Goal: Task Accomplishment & Management: Complete application form

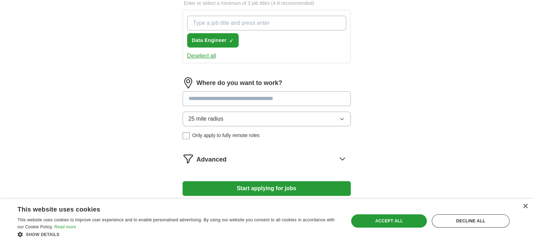
scroll to position [251, 0]
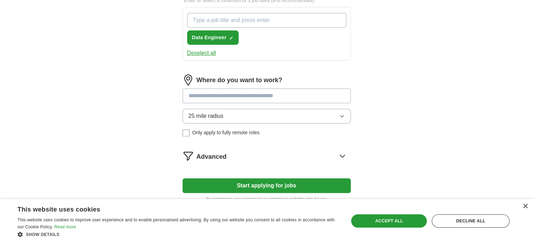
click at [267, 118] on button "25 mile radius" at bounding box center [266, 116] width 168 height 15
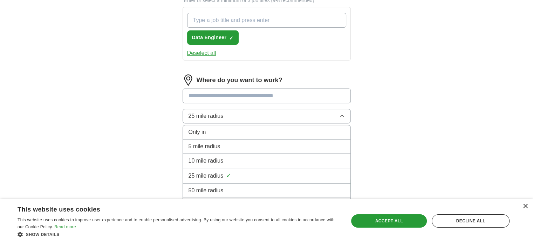
click at [267, 118] on button "25 mile radius" at bounding box center [266, 116] width 168 height 15
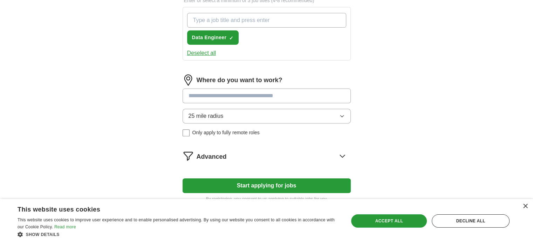
click at [267, 118] on button "25 mile radius" at bounding box center [266, 116] width 168 height 15
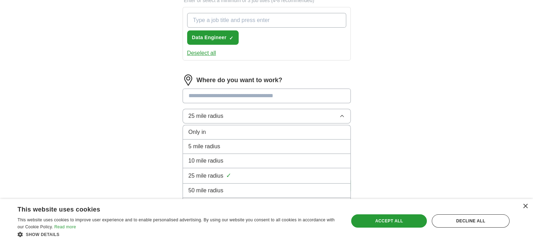
click at [267, 118] on button "25 mile radius" at bounding box center [266, 116] width 168 height 15
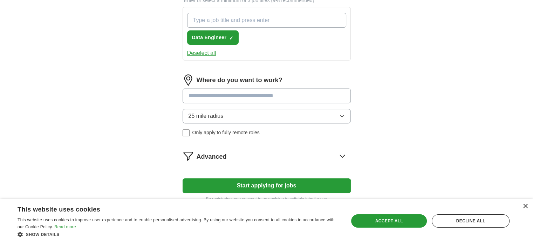
click at [244, 93] on input at bounding box center [266, 96] width 168 height 15
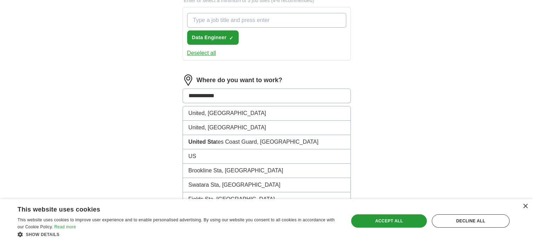
type input "**********"
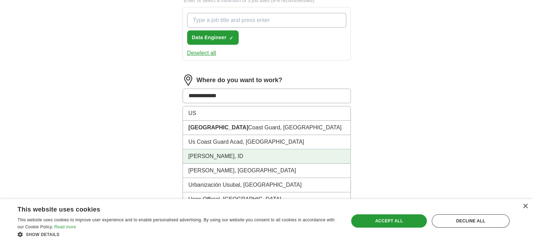
scroll to position [298, 0]
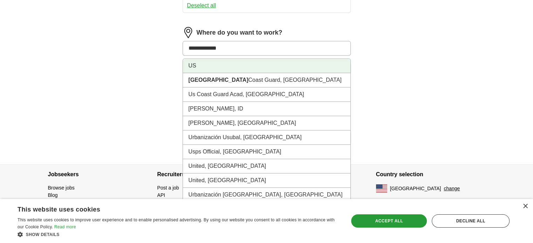
click at [203, 68] on li "US" at bounding box center [266, 66] width 167 height 14
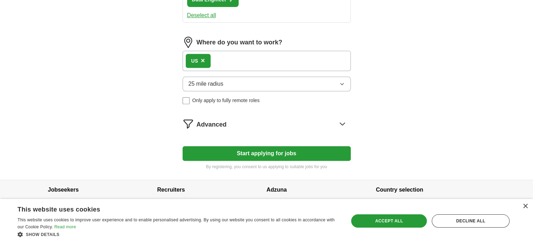
click at [248, 150] on button "Start applying for jobs" at bounding box center [266, 153] width 168 height 15
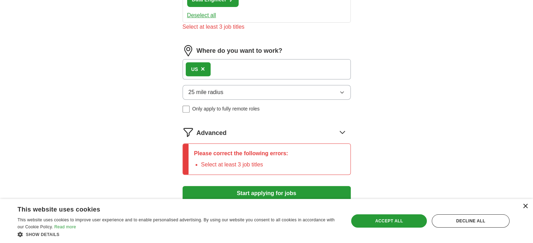
click at [525, 209] on div "×" at bounding box center [524, 206] width 5 height 5
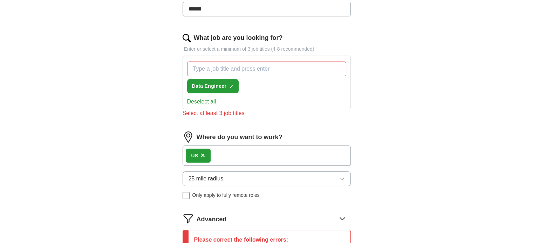
scroll to position [197, 0]
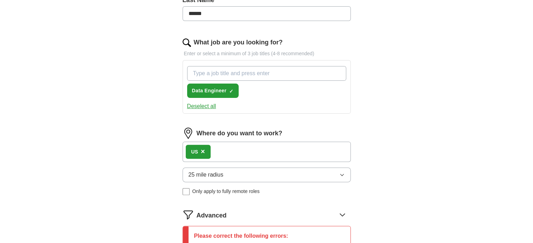
click at [229, 71] on input "What job are you looking for?" at bounding box center [266, 73] width 159 height 15
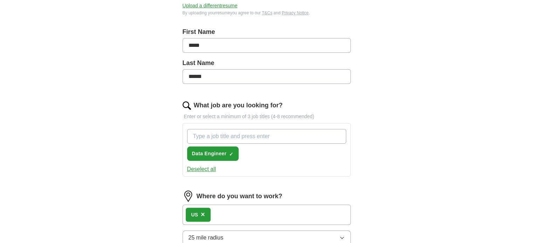
scroll to position [138, 0]
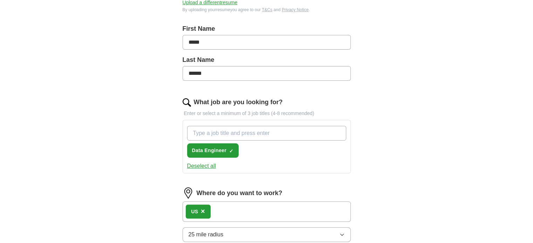
click at [209, 133] on input "What job are you looking for?" at bounding box center [266, 133] width 159 height 15
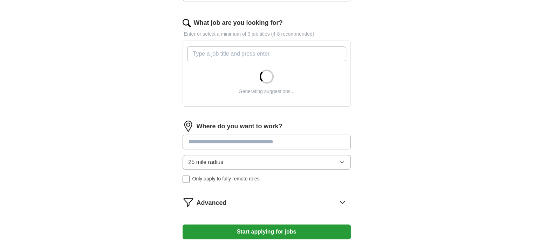
scroll to position [216, 0]
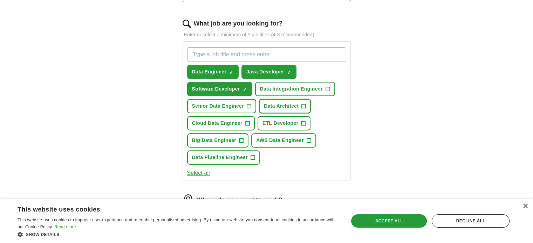
click at [272, 107] on span "Data Architect" at bounding box center [281, 106] width 35 height 7
click at [230, 105] on span "Senior Data Engineer" at bounding box center [218, 106] width 52 height 7
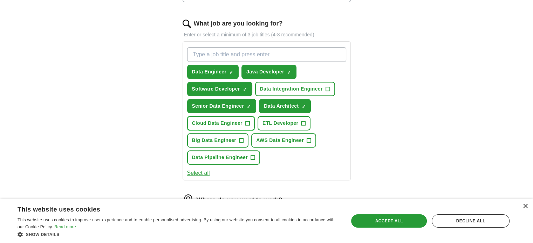
click at [224, 123] on span "Cloud Data Engineer" at bounding box center [217, 123] width 50 height 7
drag, startPoint x: 275, startPoint y: 122, endPoint x: 271, endPoint y: 138, distance: 16.6
click at [271, 138] on div "Data Engineer ✓ × Java Developer ✓ × Software Developer ✓ × Data Integration En…" at bounding box center [267, 105] width 162 height 123
click at [271, 138] on span "AWS Data Engineer" at bounding box center [280, 140] width 48 height 7
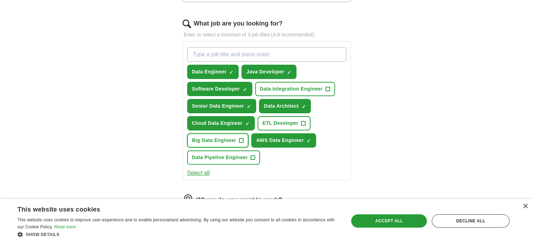
click at [240, 138] on span "+" at bounding box center [241, 141] width 4 height 6
click at [287, 120] on span "ETL Developer" at bounding box center [280, 123] width 36 height 7
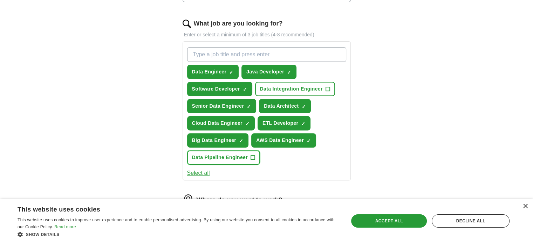
click at [230, 159] on span "Data Pipeline Engineer" at bounding box center [220, 157] width 56 height 7
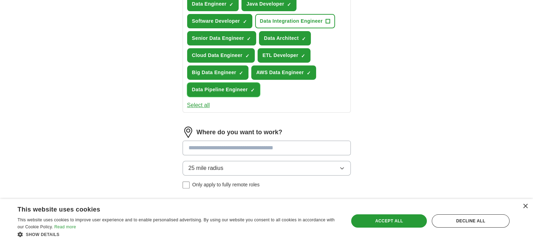
scroll to position [286, 0]
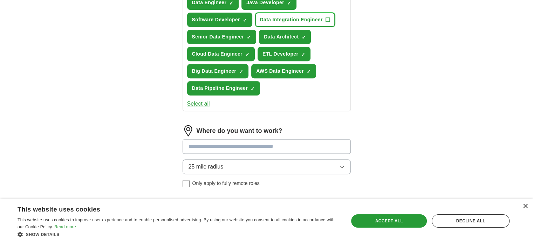
click at [306, 23] on button "Data Integration Engineer +" at bounding box center [295, 20] width 80 height 14
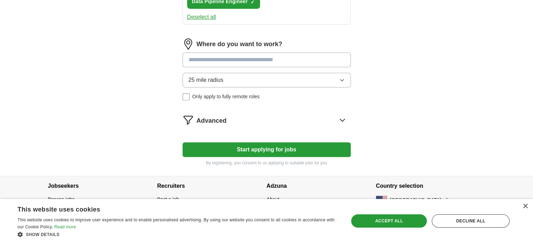
scroll to position [373, 0]
click at [258, 143] on button "Start applying for jobs" at bounding box center [266, 149] width 168 height 15
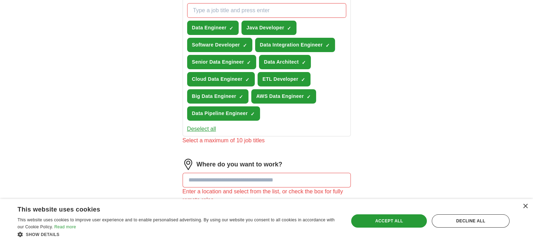
scroll to position [255, 0]
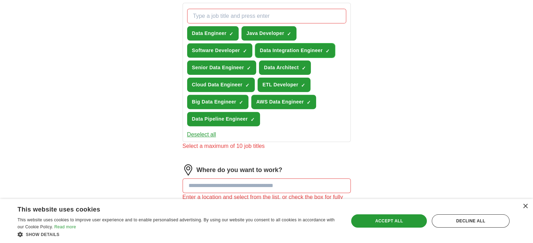
click at [325, 49] on span "✓ ×" at bounding box center [327, 51] width 4 height 4
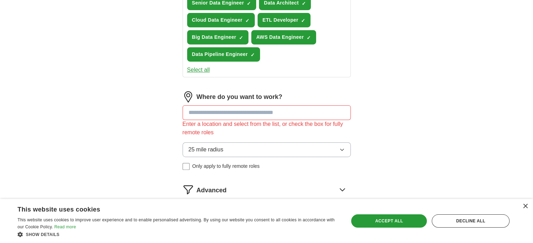
scroll to position [321, 0]
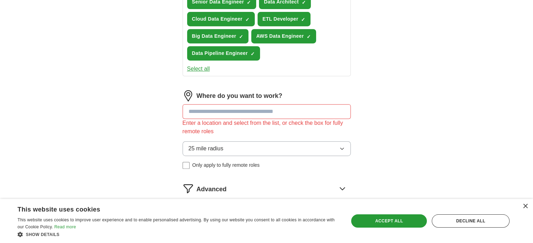
click at [290, 104] on input at bounding box center [266, 111] width 168 height 15
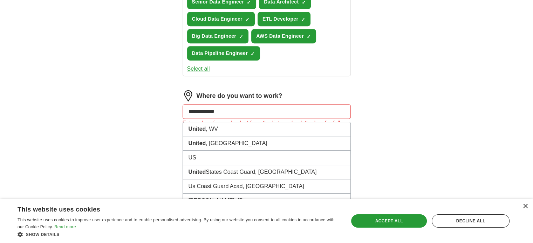
type input "**********"
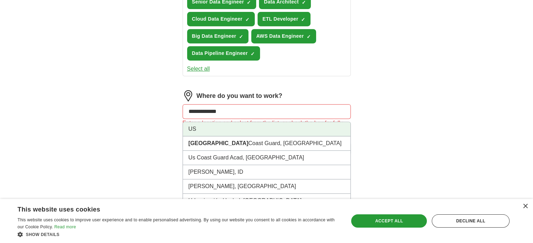
click at [243, 125] on li "US" at bounding box center [266, 129] width 167 height 14
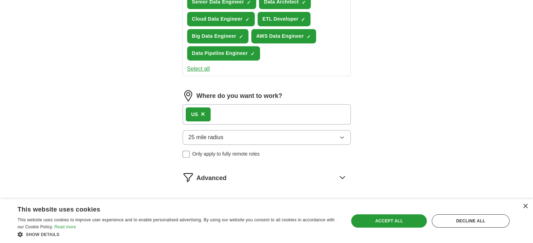
scroll to position [379, 0]
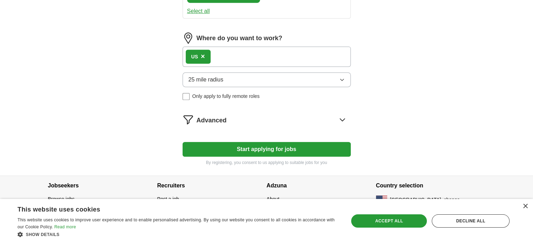
click at [251, 144] on button "Start applying for jobs" at bounding box center [266, 149] width 168 height 15
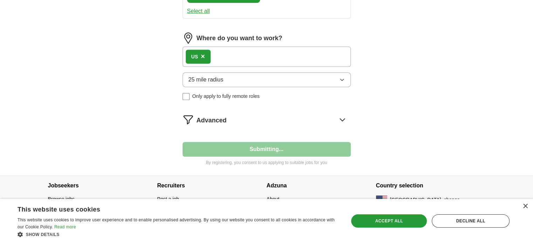
select select "**"
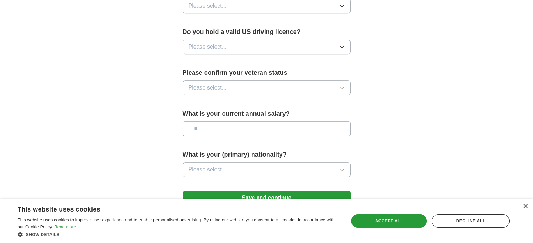
scroll to position [436, 0]
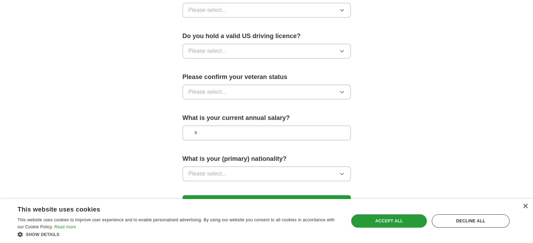
click at [269, 167] on button "Please select..." at bounding box center [266, 174] width 168 height 15
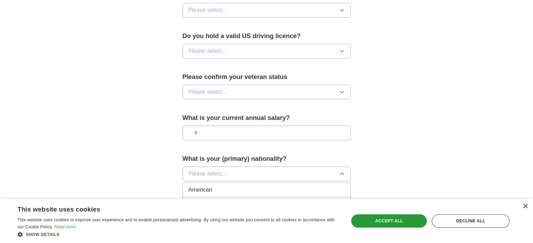
click at [231, 167] on button "Please select..." at bounding box center [266, 174] width 168 height 15
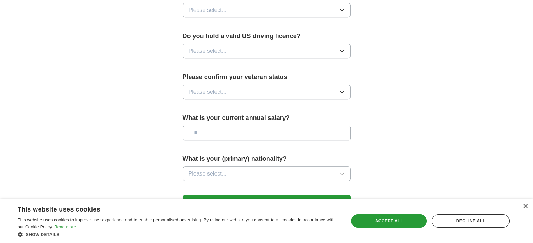
click at [231, 167] on button "Please select..." at bounding box center [266, 174] width 168 height 15
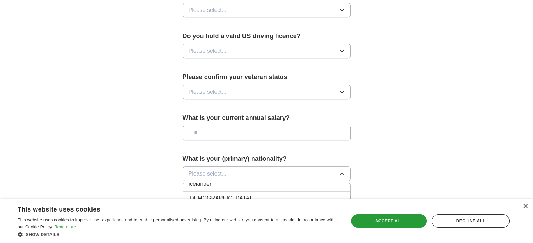
scroll to position [1140, 0]
click at [240, 194] on div "Indian" at bounding box center [266, 198] width 156 height 8
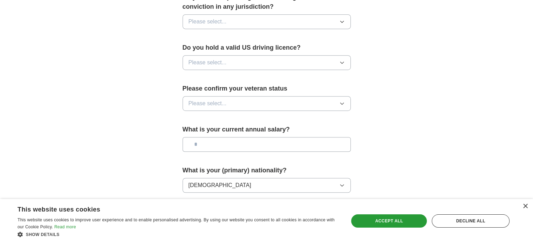
scroll to position [423, 0]
click at [230, 138] on input "text" at bounding box center [266, 145] width 168 height 15
type input "**********"
click at [235, 97] on button "Please select..." at bounding box center [266, 104] width 168 height 15
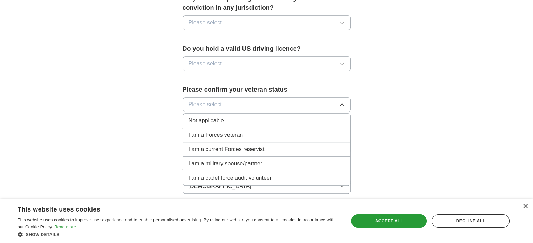
click at [222, 114] on li "Not applicable" at bounding box center [266, 121] width 167 height 14
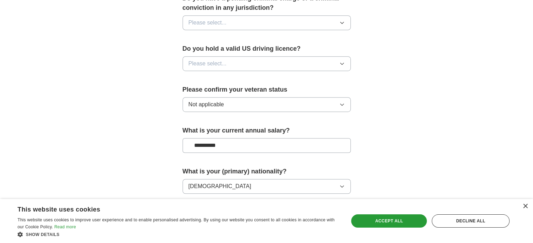
click at [228, 56] on button "Please select..." at bounding box center [266, 63] width 168 height 15
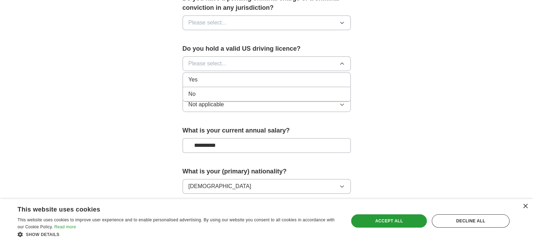
click at [222, 76] on div "Yes" at bounding box center [266, 80] width 156 height 8
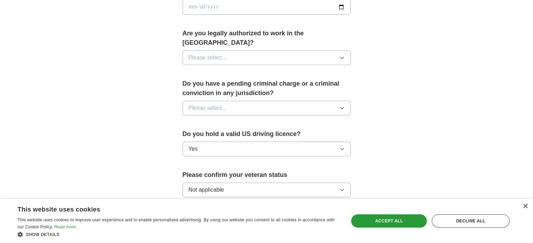
scroll to position [337, 0]
click at [237, 101] on button "Please select..." at bounding box center [266, 108] width 168 height 15
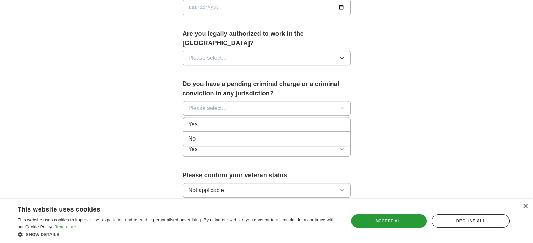
click at [211, 135] on div "No" at bounding box center [266, 139] width 156 height 8
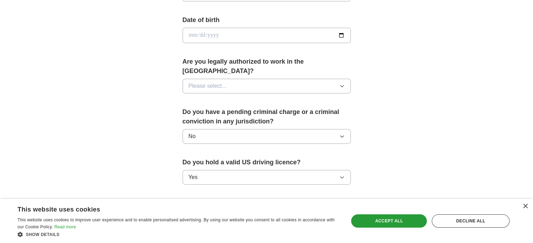
scroll to position [296, 0]
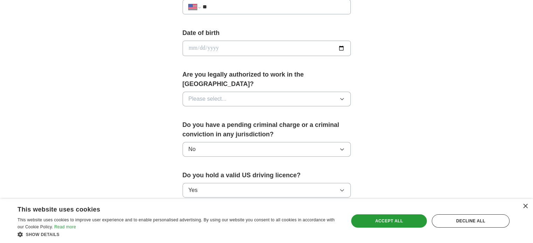
click at [222, 95] on span "Please select..." at bounding box center [207, 99] width 38 height 8
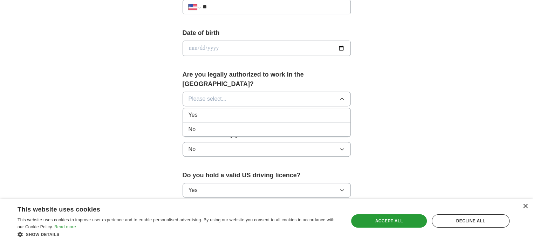
click at [208, 111] on div "Yes" at bounding box center [266, 115] width 156 height 8
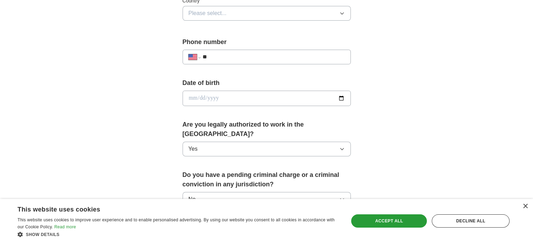
scroll to position [246, 0]
click at [238, 56] on input "**" at bounding box center [273, 57] width 142 height 8
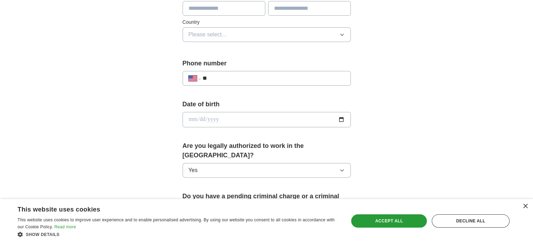
scroll to position [224, 0]
type input "**********"
click at [341, 120] on input "date" at bounding box center [266, 120] width 168 height 15
type input "**********"
click at [384, 151] on div "**********" at bounding box center [266, 116] width 448 height 638
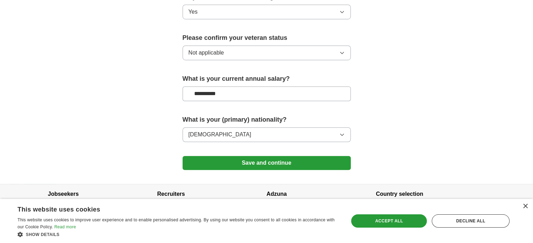
scroll to position [474, 0]
click at [308, 157] on button "Save and continue" at bounding box center [266, 164] width 168 height 14
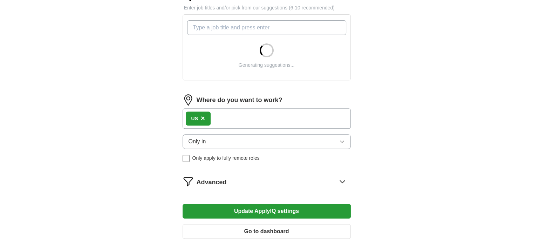
scroll to position [244, 0]
click at [315, 142] on button "Only in" at bounding box center [266, 141] width 168 height 15
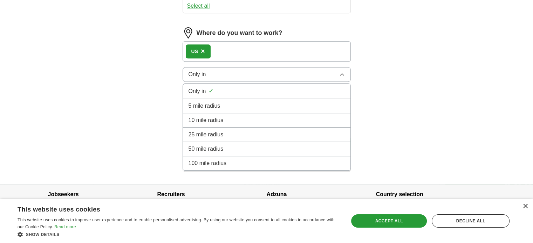
scroll to position [384, 0]
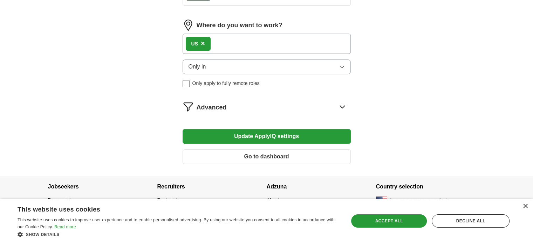
scroll to position [392, 0]
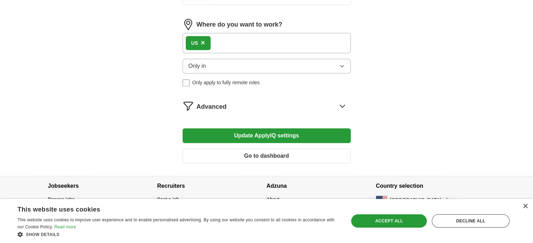
click at [286, 151] on button "Go to dashboard" at bounding box center [266, 156] width 168 height 15
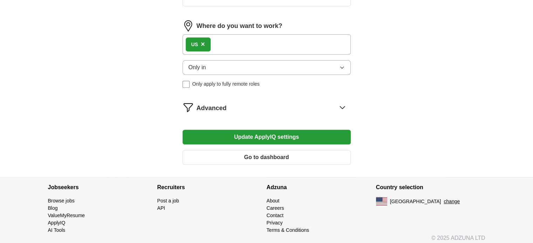
scroll to position [321, 0]
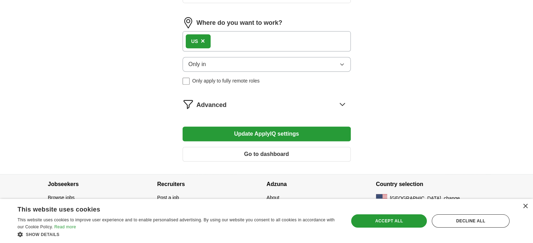
click at [284, 138] on button "Update ApplyIQ settings" at bounding box center [266, 134] width 168 height 15
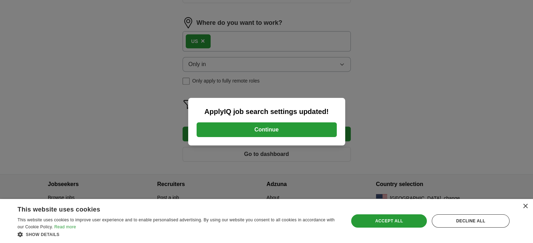
click at [280, 129] on button "Continue" at bounding box center [266, 130] width 140 height 15
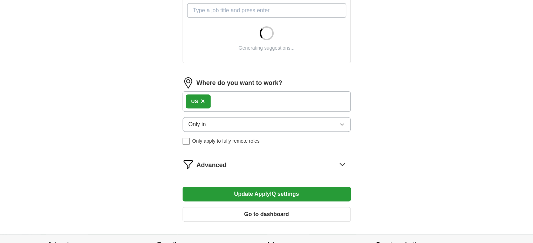
scroll to position [302, 0]
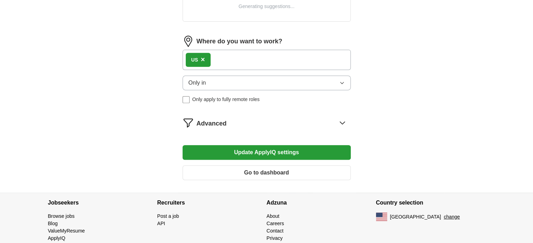
click at [345, 117] on icon at bounding box center [341, 122] width 11 height 11
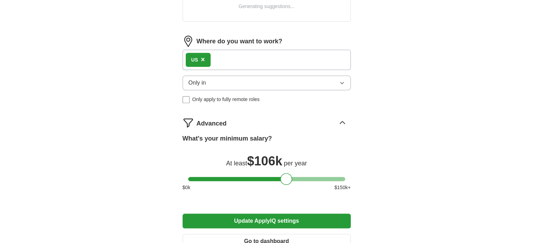
scroll to position [389, 0]
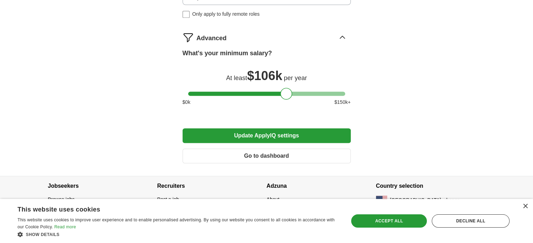
click at [341, 38] on icon at bounding box center [341, 37] width 11 height 11
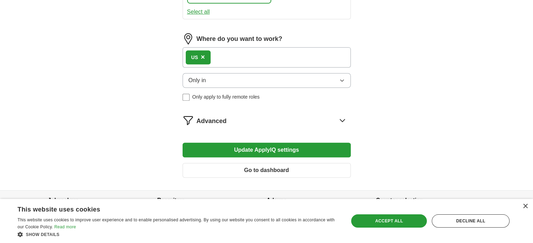
scroll to position [393, 0]
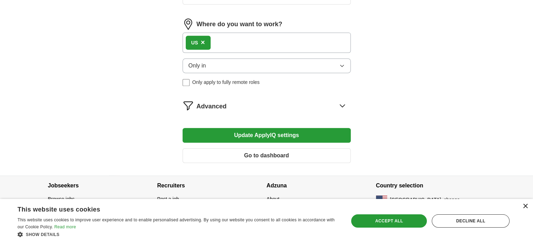
click at [525, 206] on div "×" at bounding box center [524, 206] width 5 height 5
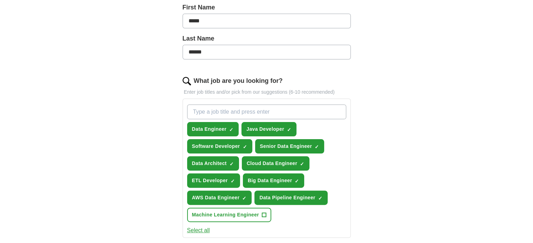
scroll to position [0, 0]
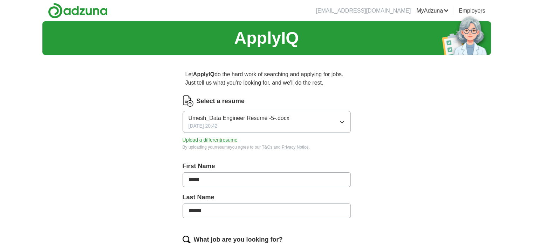
click at [0, 0] on link "Posted jobs" at bounding box center [0, 0] width 0 height 0
